Goal: Task Accomplishment & Management: Manage account settings

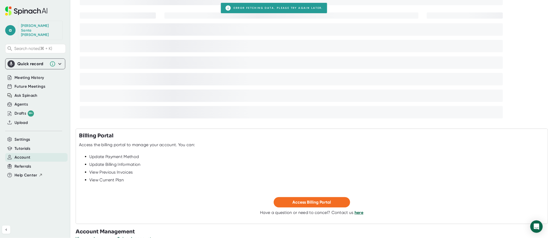
scroll to position [61, 0]
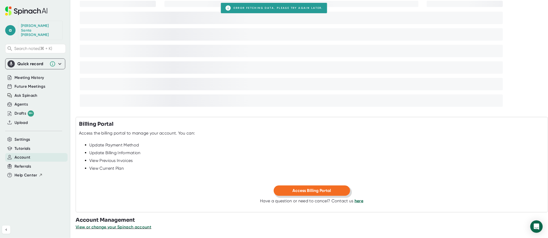
click at [304, 192] on span "Access Billing Portal" at bounding box center [312, 190] width 39 height 5
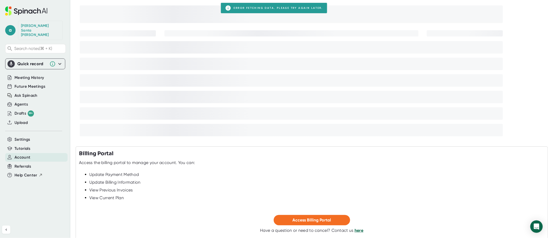
scroll to position [61, 0]
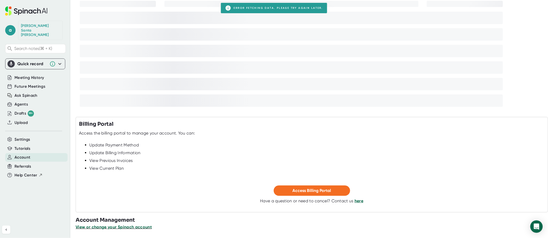
click at [101, 228] on span "View or change your Spinach account" at bounding box center [114, 227] width 76 height 5
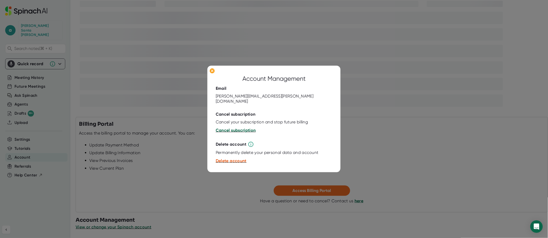
click at [236, 128] on span "Cancel subscription" at bounding box center [236, 130] width 40 height 5
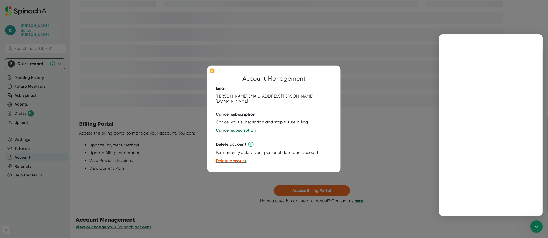
scroll to position [0, 0]
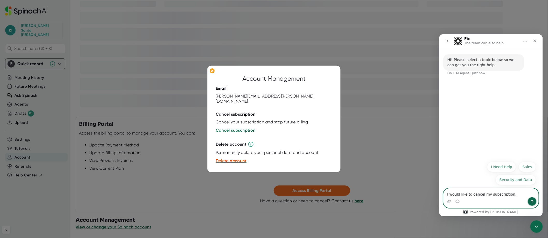
click at [533, 201] on icon "Send a message…" at bounding box center [532, 201] width 3 height 3
